Goal: Information Seeking & Learning: Check status

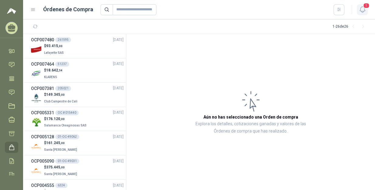
click at [358, 5] on button "1" at bounding box center [362, 9] width 11 height 11
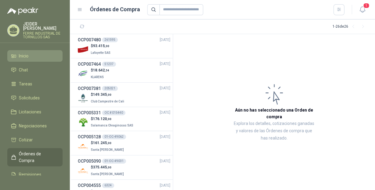
click at [30, 54] on li "Inicio" at bounding box center [35, 56] width 48 height 7
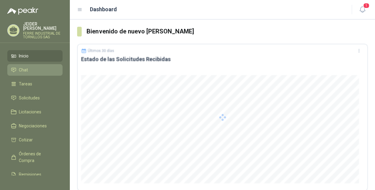
click at [36, 64] on link "Chat" at bounding box center [34, 70] width 55 height 12
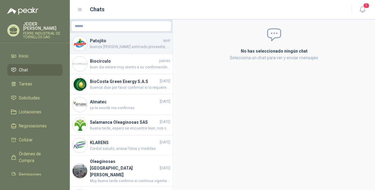
click at [134, 47] on span "buenos días estimado proveedor, por favor modificar la cotización. ya que neces…" at bounding box center [130, 47] width 80 height 6
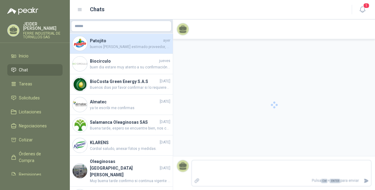
scroll to position [9, 0]
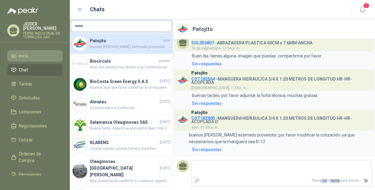
click at [28, 53] on span "Inicio" at bounding box center [24, 56] width 10 height 7
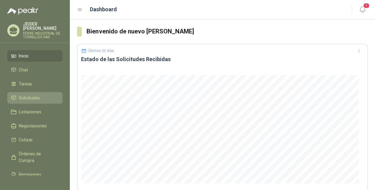
click at [33, 97] on link "Solicitudes" at bounding box center [34, 98] width 55 height 12
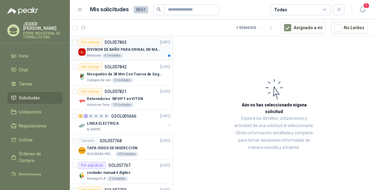
click at [129, 53] on div "Blanquita 4 Unidades" at bounding box center [129, 55] width 84 height 5
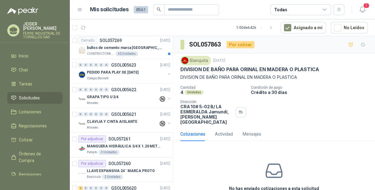
scroll to position [690, 0]
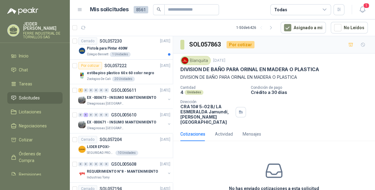
click at [142, 95] on p "EX -000673 - INSUMO MANTENIMIENTO" at bounding box center [122, 98] width 70 height 6
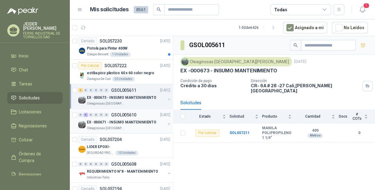
click at [139, 120] on p "EX -000671 - INSUMO MANTENIMIENTO" at bounding box center [122, 122] width 70 height 6
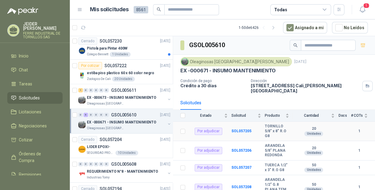
scroll to position [46, 0]
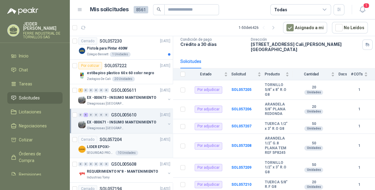
click at [91, 144] on p "LIDER EPOXI-" at bounding box center [98, 147] width 23 height 6
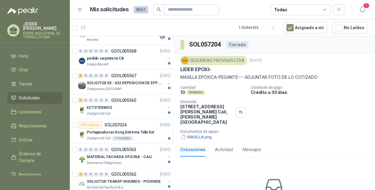
scroll to position [1085, 0]
